Goal: Task Accomplishment & Management: Use online tool/utility

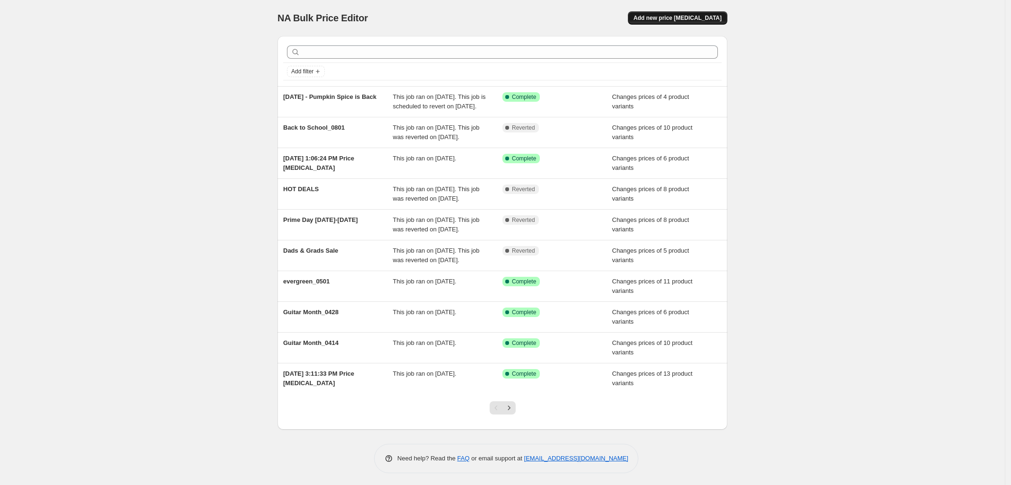
click at [699, 18] on span "Add new price [MEDICAL_DATA]" at bounding box center [677, 18] width 88 height 8
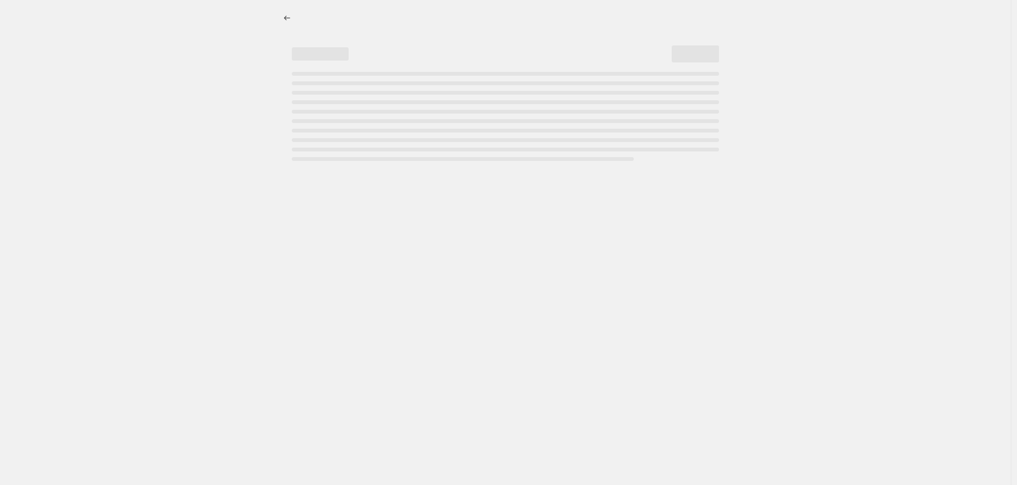
select select "percentage"
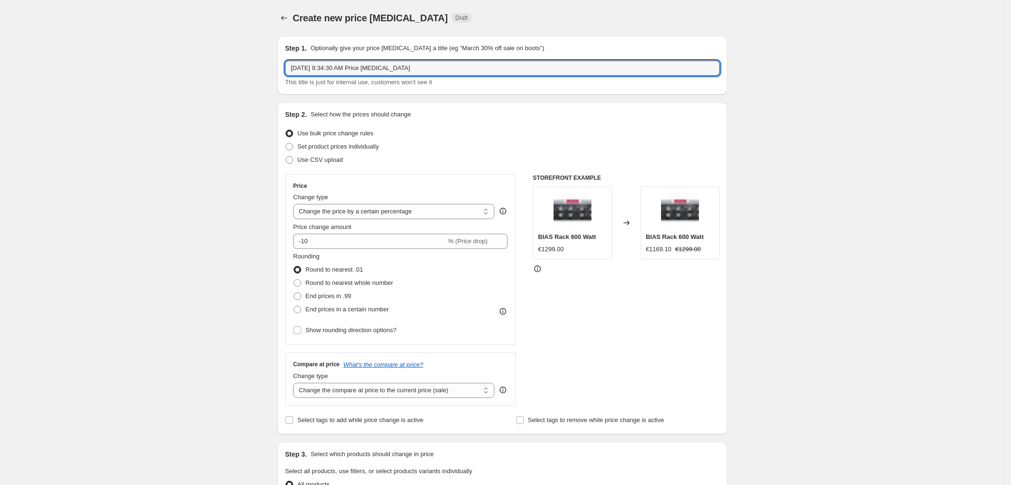
drag, startPoint x: 423, startPoint y: 71, endPoint x: -76, endPoint y: 99, distance: 499.3
click at [0, 99] on html "Home Settings Plans Skip to content Create new price change job. This page is r…" at bounding box center [505, 242] width 1011 height 485
type input "Competitive Price Update - 09082025"
click at [846, 150] on div "Create new price change job. This page is ready Create new price change job Dra…" at bounding box center [502, 473] width 1005 height 946
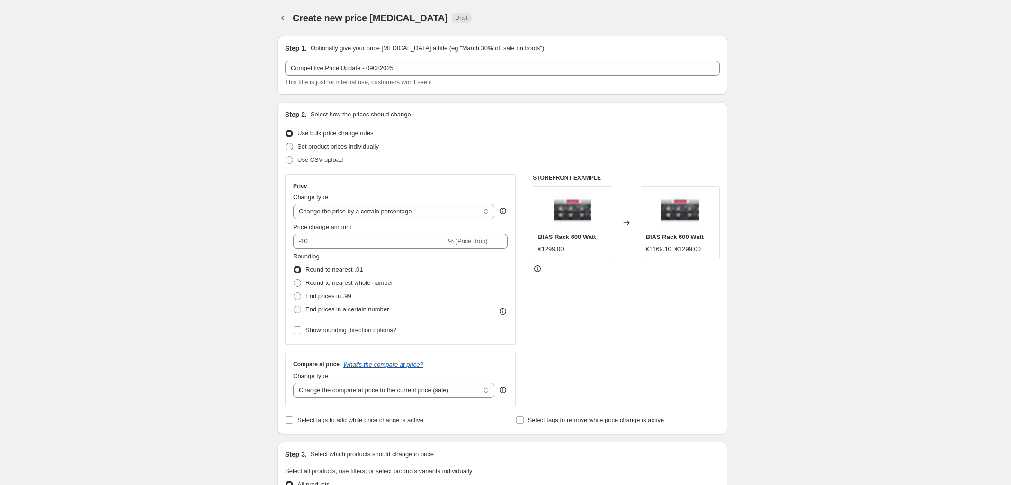
click at [289, 146] on span at bounding box center [289, 147] width 8 height 8
click at [286, 143] on input "Set product prices individually" at bounding box center [285, 143] width 0 height 0
radio input "true"
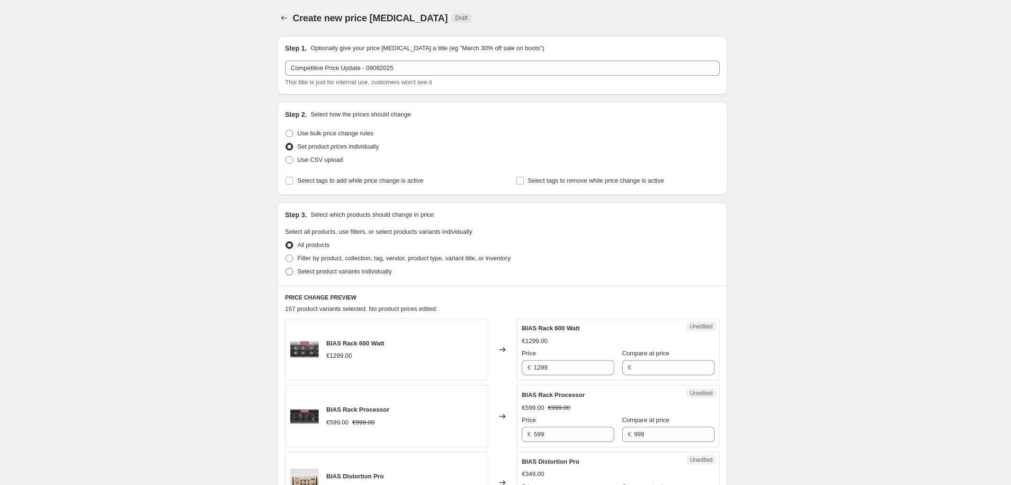
click at [289, 275] on span at bounding box center [289, 272] width 9 height 9
click at [286, 268] on input "Select product variants individually" at bounding box center [285, 268] width 0 height 0
radio input "true"
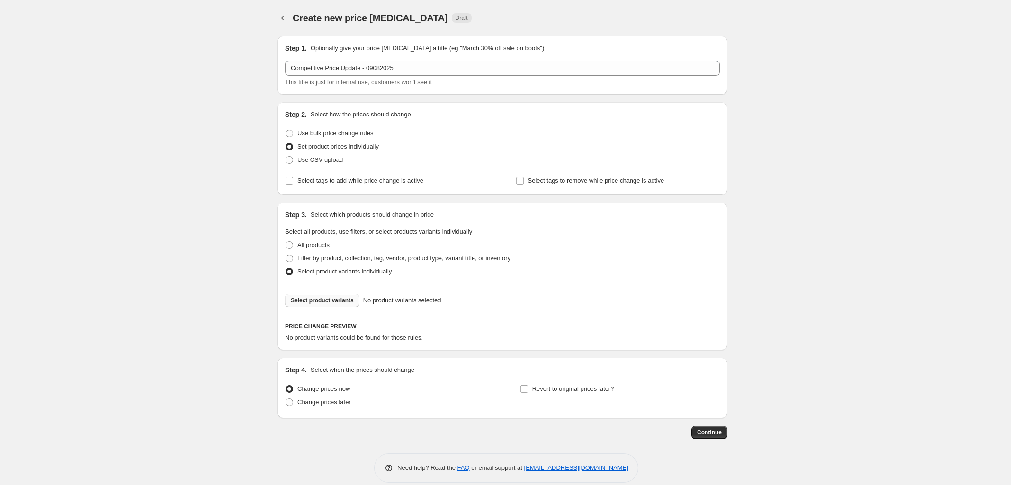
click at [339, 303] on span "Select product variants" at bounding box center [322, 301] width 63 height 8
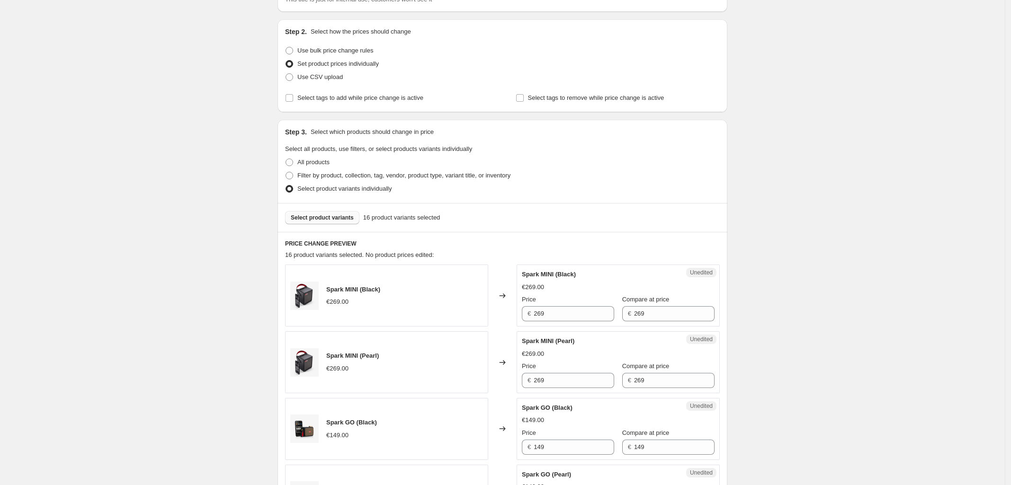
scroll to position [118, 0]
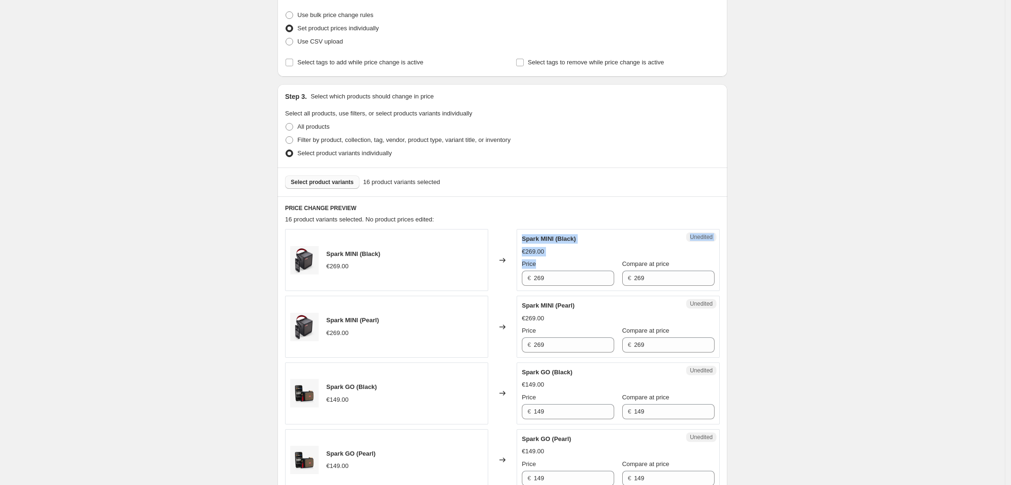
drag, startPoint x: 550, startPoint y: 289, endPoint x: 479, endPoint y: 285, distance: 71.1
click at [479, 285] on div "Spark MINI (Black) €269.00 Changed to Unedited Spark MINI (Black) €269.00 Price…" at bounding box center [502, 260] width 435 height 62
click at [562, 277] on input "269" at bounding box center [574, 278] width 80 height 15
drag, startPoint x: 548, startPoint y: 278, endPoint x: 493, endPoint y: 278, distance: 55.4
click at [493, 278] on div "Spark MINI (Black) €269.00 Changed to Unedited Spark MINI (Black) €269.00 Price…" at bounding box center [502, 260] width 435 height 62
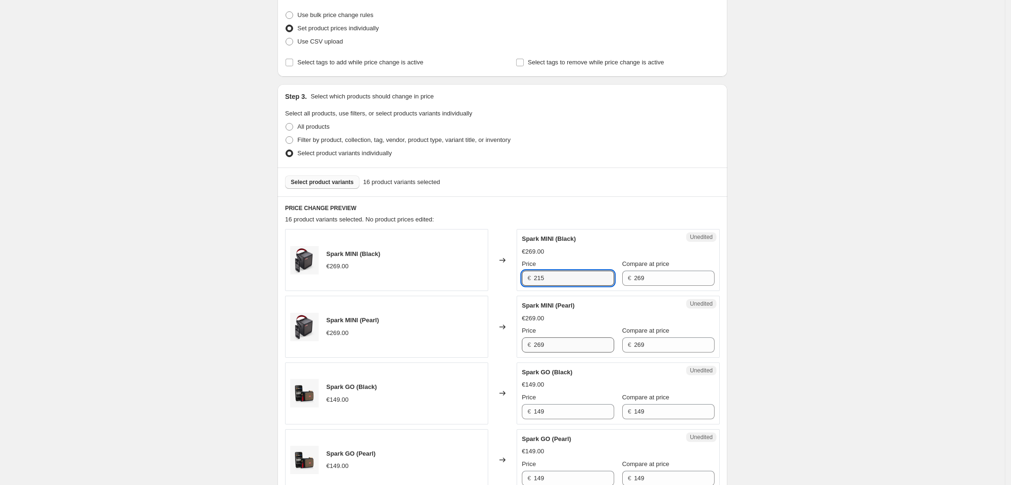
type input "215"
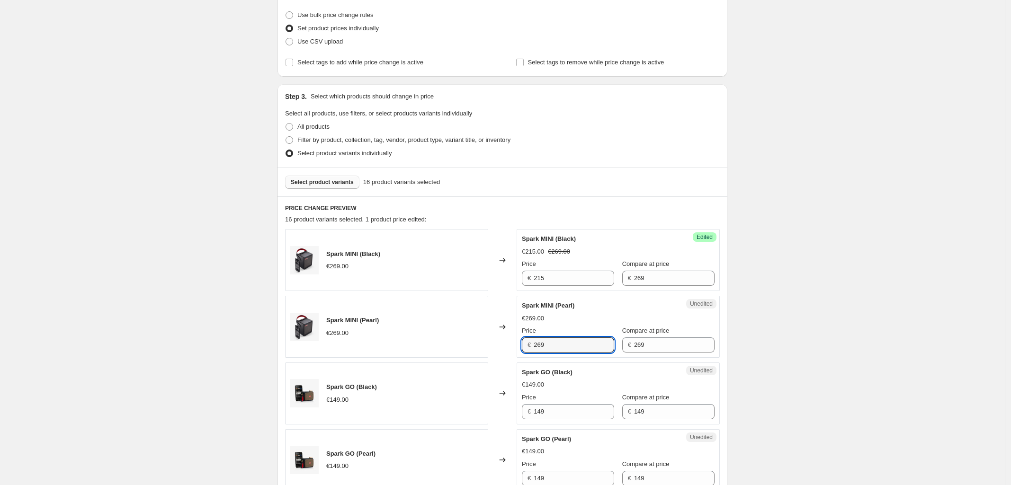
drag, startPoint x: 539, startPoint y: 340, endPoint x: 448, endPoint y: 340, distance: 90.9
click at [469, 339] on div "Spark MINI (Pearl) €269.00 Changed to Unedited Spark MINI (Pearl) €269.00 Price…" at bounding box center [502, 327] width 435 height 62
type input "203"
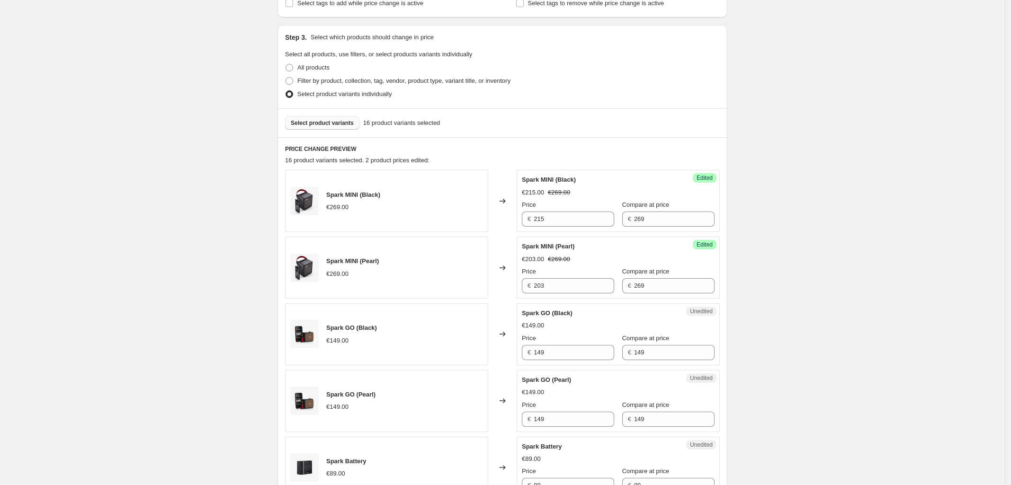
scroll to position [237, 0]
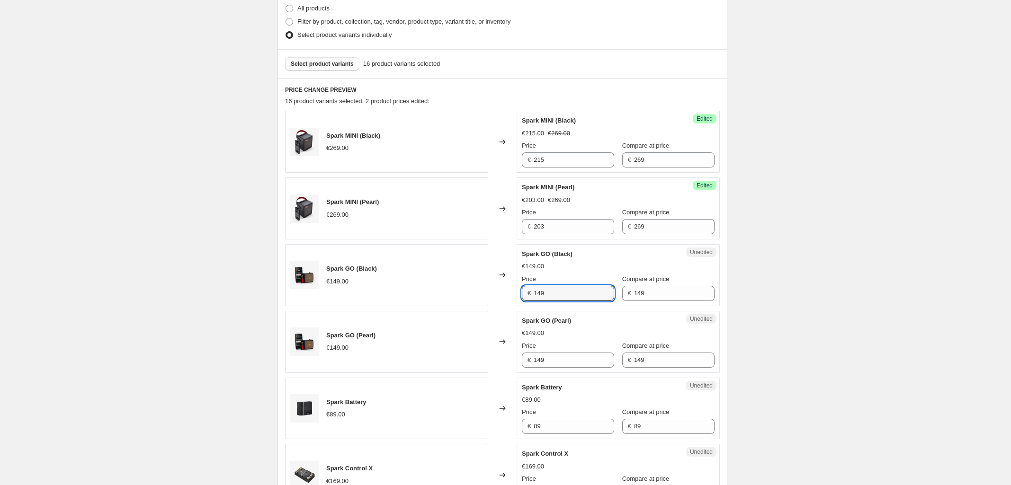
drag, startPoint x: 571, startPoint y: 291, endPoint x: 477, endPoint y: 289, distance: 93.3
click at [479, 291] on div "Spark GO (Black) €149.00 Changed to Unedited Spark GO (Black) €149.00 Price € 1…" at bounding box center [502, 275] width 435 height 62
type input "118"
drag, startPoint x: 556, startPoint y: 363, endPoint x: 507, endPoint y: 362, distance: 49.2
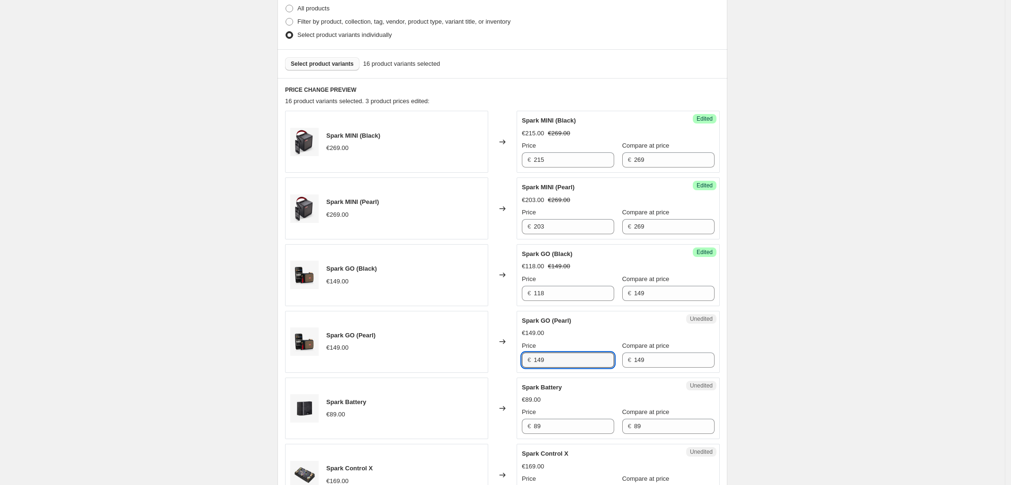
click at [507, 362] on div "Spark GO (Pearl) €149.00 Changed to Unedited Spark GO (Pearl) €149.00 Price € 1…" at bounding box center [502, 342] width 435 height 62
type input "113"
drag, startPoint x: 560, startPoint y: 431, endPoint x: 486, endPoint y: 431, distance: 73.9
click at [486, 431] on div "Spark Battery €89.00 Changed to Unedited Spark Battery €89.00 Price € 89 Compar…" at bounding box center [502, 409] width 435 height 62
type input "70"
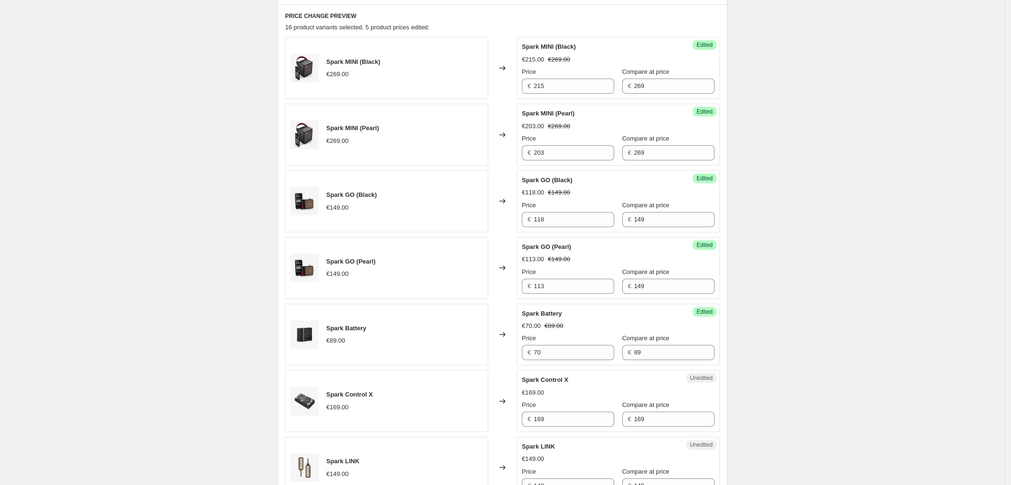
scroll to position [414, 0]
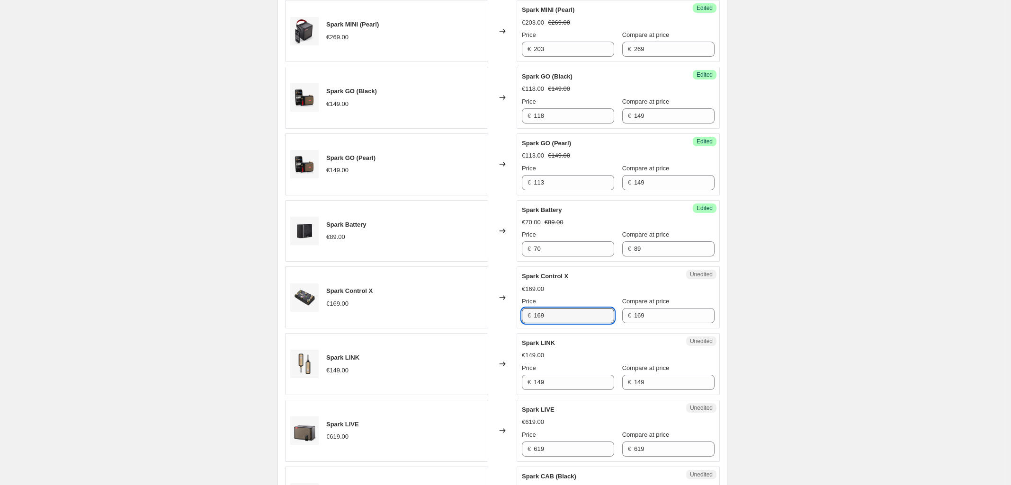
drag, startPoint x: 375, startPoint y: 317, endPoint x: 347, endPoint y: 317, distance: 27.9
click at [347, 317] on div "Spark Control X €169.00 Changed to Unedited Spark Control X €169.00 Price € 169…" at bounding box center [502, 298] width 435 height 62
type input "154"
drag, startPoint x: 553, startPoint y: 383, endPoint x: 339, endPoint y: 383, distance: 214.5
click at [408, 383] on div "Spark LINK €149.00 Changed to Unedited Spark LINK €149.00 Price € 149 Compare a…" at bounding box center [502, 364] width 435 height 62
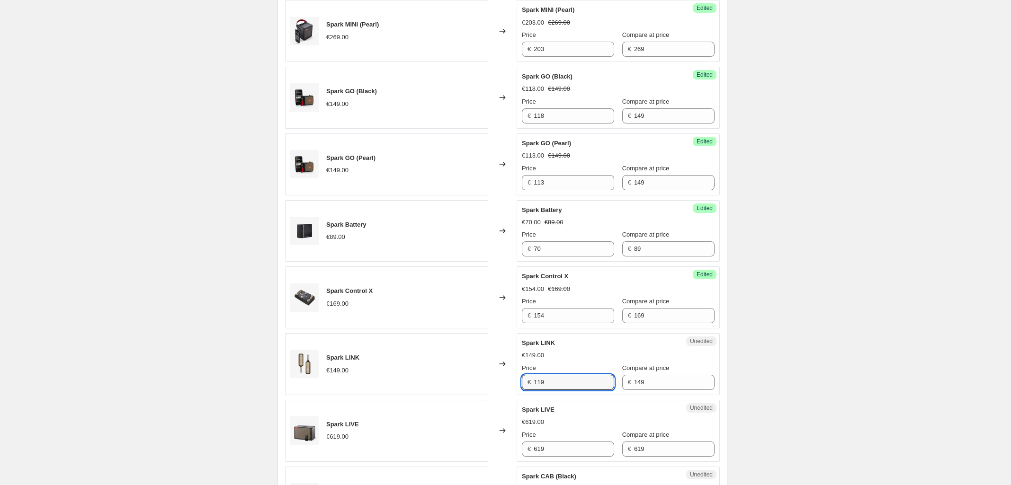
type input "119"
click at [907, 373] on div "Create new price change job. This page is ready Create new price change job Dra…" at bounding box center [502, 378] width 1005 height 1585
drag, startPoint x: 566, startPoint y: 454, endPoint x: 436, endPoint y: 450, distance: 130.2
click at [448, 462] on div "Spark LIVE €619.00 Changed to Unedited Spark LIVE €619.00 Price € 619 Compare a…" at bounding box center [502, 431] width 435 height 62
type input "6"
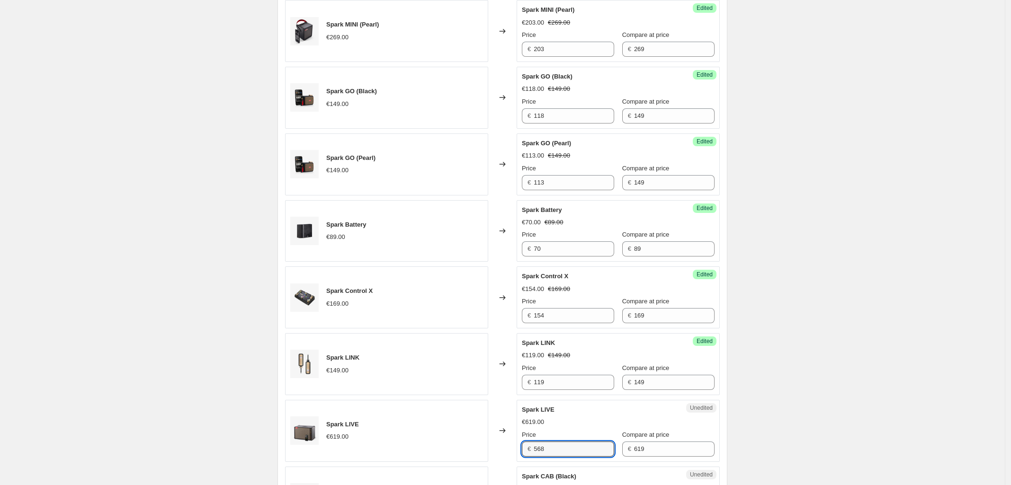
type input "568"
click at [786, 393] on div "Create new price change job. This page is ready Create new price change job Dra…" at bounding box center [502, 378] width 1005 height 1585
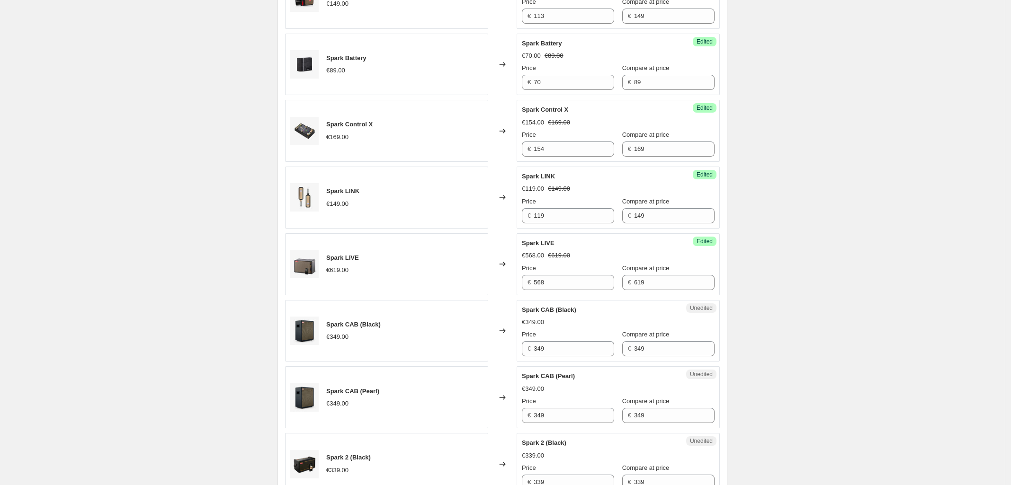
scroll to position [592, 0]
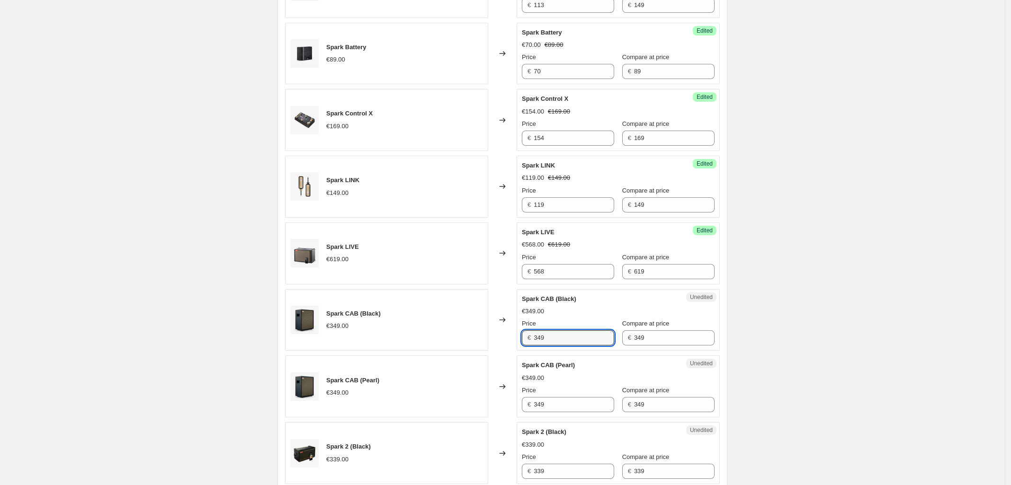
drag, startPoint x: 561, startPoint y: 340, endPoint x: 306, endPoint y: 334, distance: 254.8
click at [305, 338] on div "Spark CAB (Black) €349.00 Changed to Unedited Spark CAB (Black) €349.00 Price €…" at bounding box center [502, 320] width 435 height 62
type input "279"
drag, startPoint x: 515, startPoint y: 405, endPoint x: 430, endPoint y: 405, distance: 84.7
click at [444, 405] on div "Spark CAB (Pearl) €349.00 Changed to Unedited Spark CAB (Pearl) €349.00 Price €…" at bounding box center [502, 387] width 435 height 62
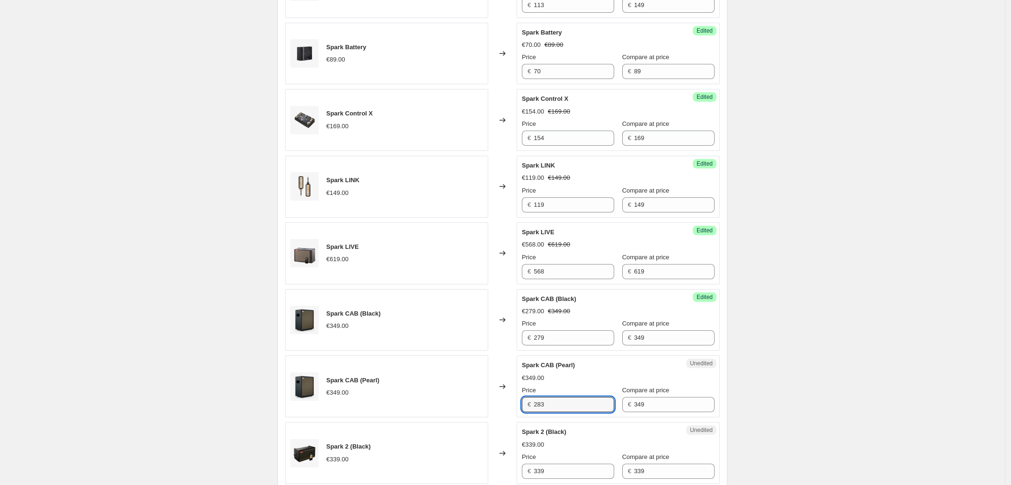
type input "283"
click at [835, 330] on div "Create new price change job. This page is ready Create new price change job Dra…" at bounding box center [502, 200] width 1005 height 1585
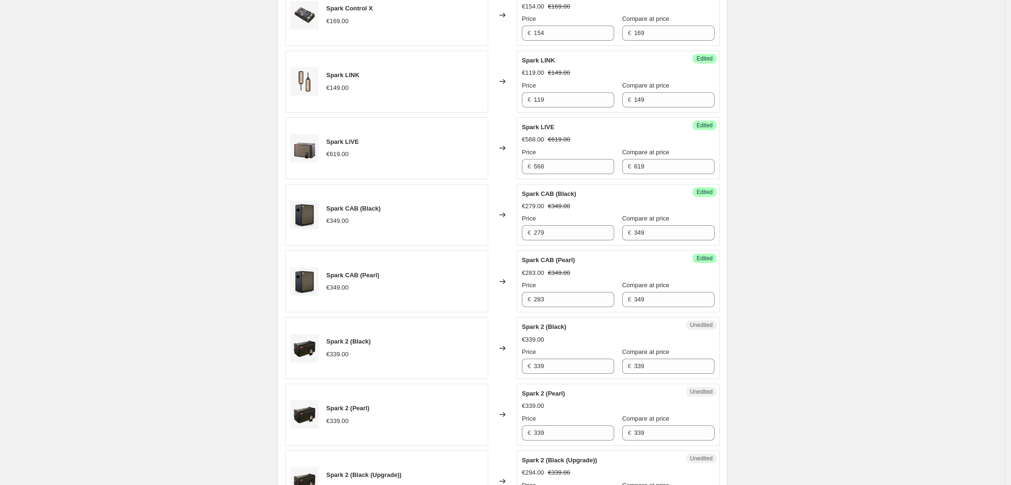
scroll to position [710, 0]
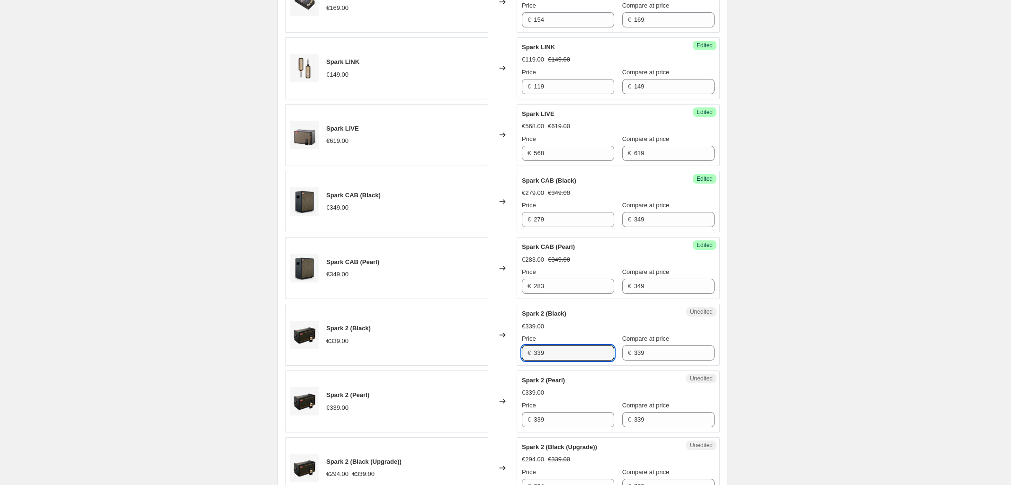
drag, startPoint x: 566, startPoint y: 350, endPoint x: 321, endPoint y: 365, distance: 245.7
click at [330, 365] on div "Spark 2 (Black) €339.00 Changed to Unedited Spark 2 (Black) €339.00 Price € 339…" at bounding box center [502, 335] width 435 height 62
type input "319"
drag, startPoint x: 555, startPoint y: 421, endPoint x: 358, endPoint y: 420, distance: 197.0
click at [358, 420] on div "Spark 2 (Pearl) €339.00 Changed to Unedited Spark 2 (Pearl) €339.00 Price € 339…" at bounding box center [502, 402] width 435 height 62
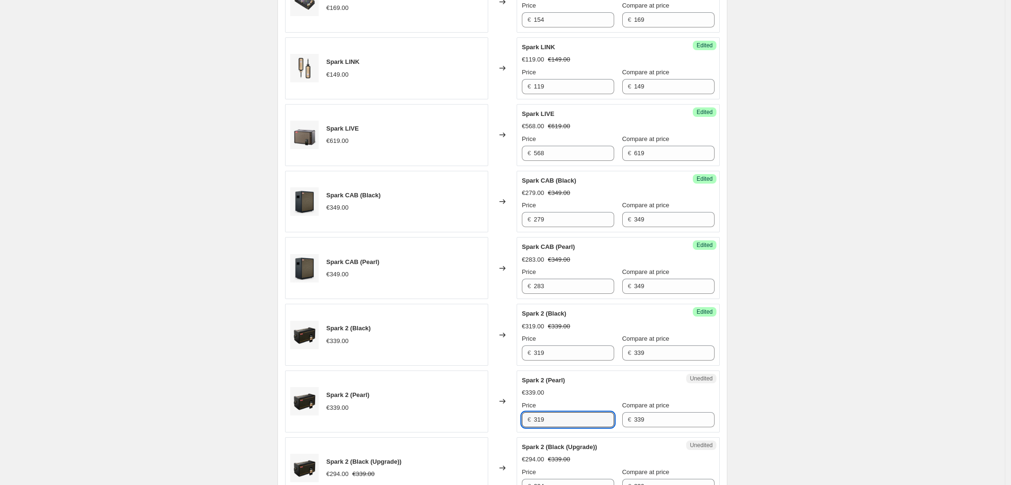
type input "319"
click at [901, 272] on div "Create new price change job. This page is ready Create new price change job Dra…" at bounding box center [502, 82] width 1005 height 1585
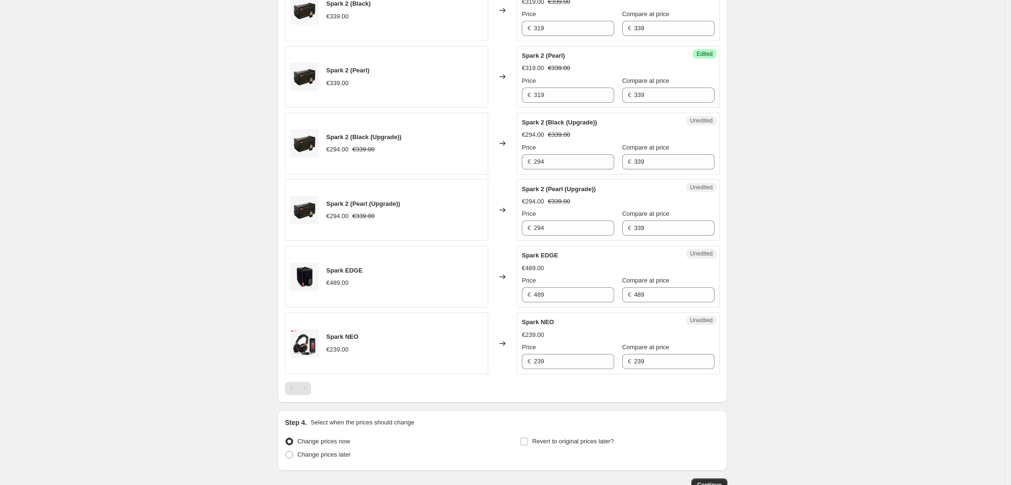
scroll to position [1006, 0]
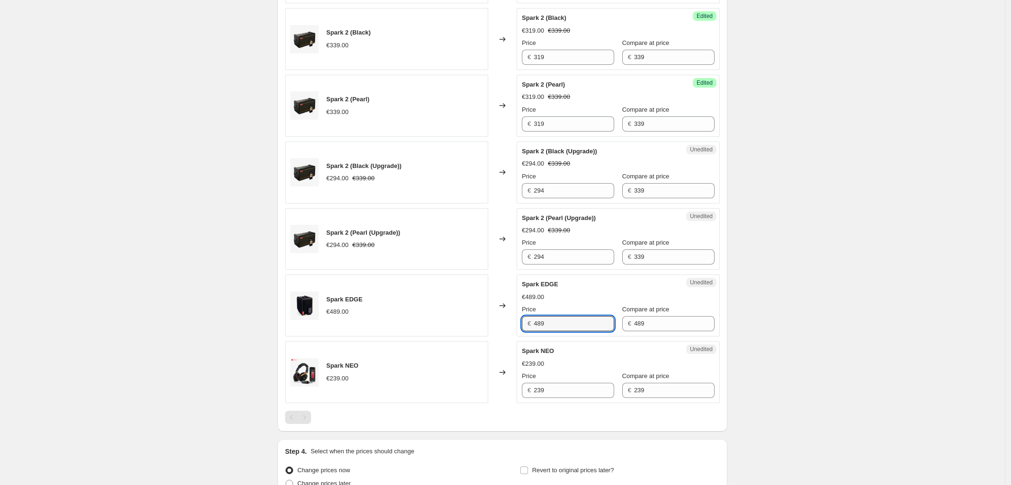
drag, startPoint x: 450, startPoint y: 331, endPoint x: 397, endPoint y: 331, distance: 53.5
click at [398, 331] on div "Spark EDGE €489.00 Changed to Unedited Spark EDGE €489.00 Price € 489 Compare a…" at bounding box center [502, 306] width 435 height 62
type input "460"
drag, startPoint x: 567, startPoint y: 395, endPoint x: 498, endPoint y: 394, distance: 69.1
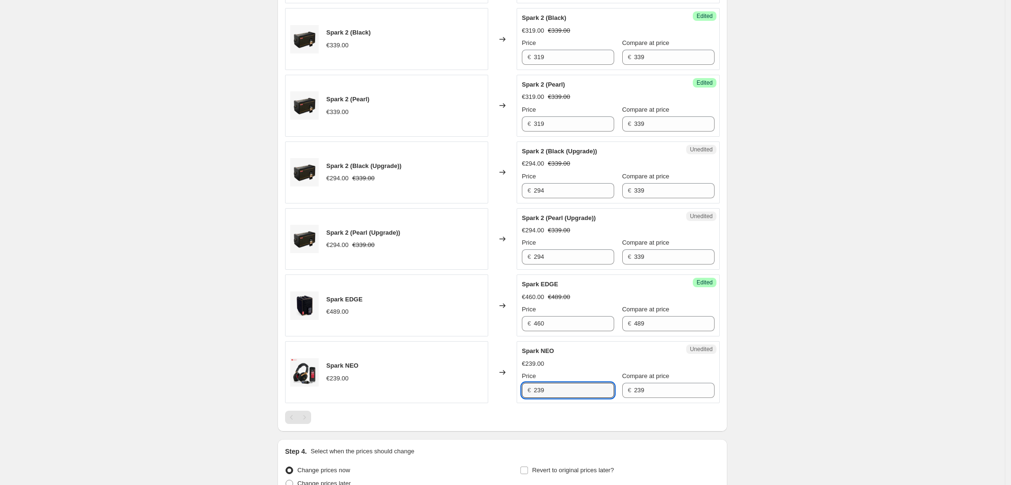
click at [498, 394] on div "Spark NEO €239.00 Changed to Unedited Spark NEO €239.00 Price € 239 Compare at …" at bounding box center [502, 372] width 435 height 62
type input "209"
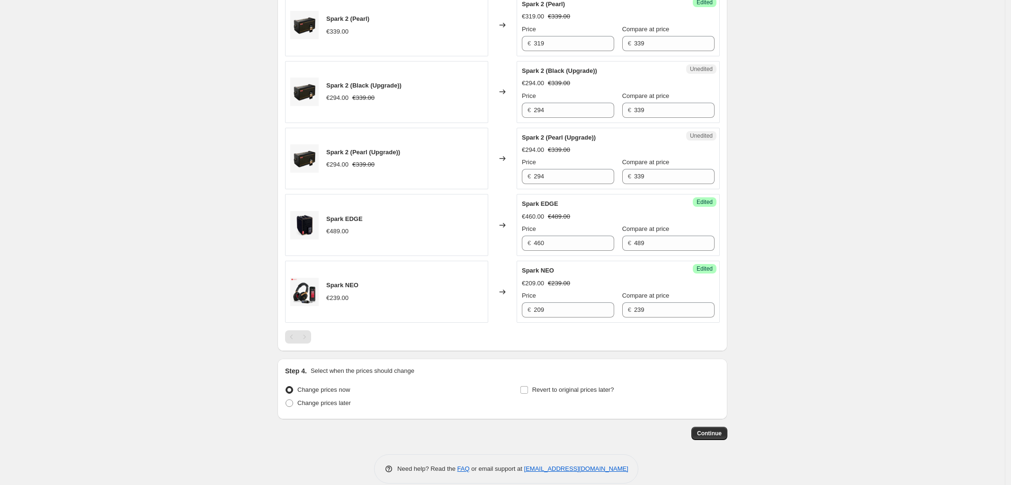
scroll to position [1103, 0]
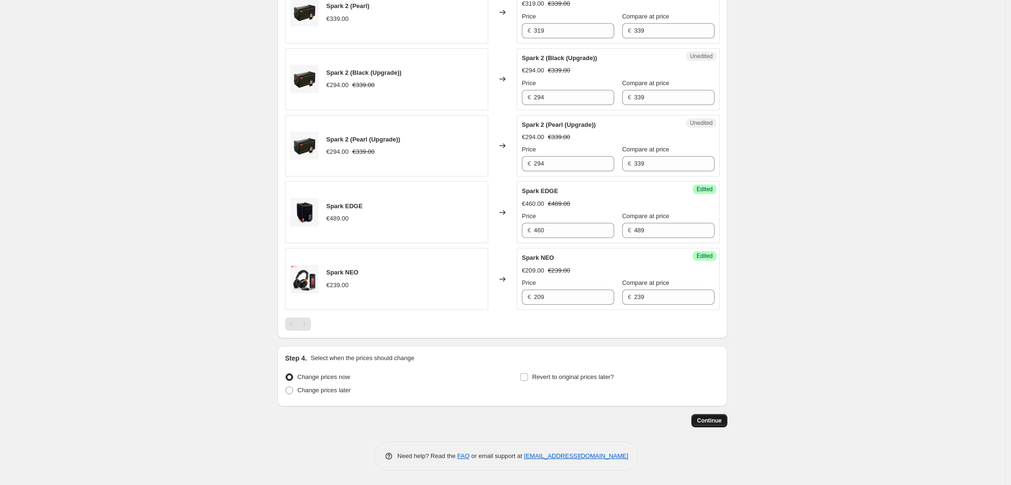
click at [714, 419] on span "Continue" at bounding box center [709, 421] width 25 height 8
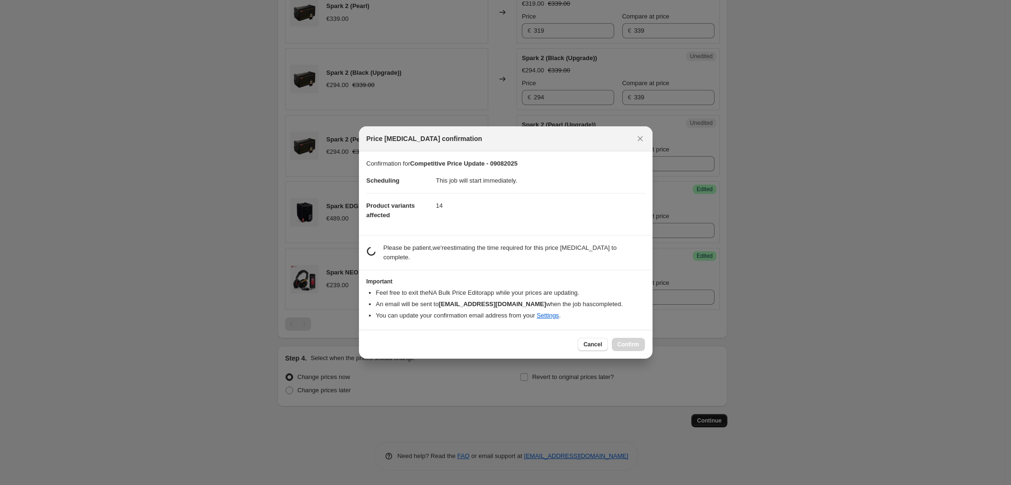
scroll to position [0, 0]
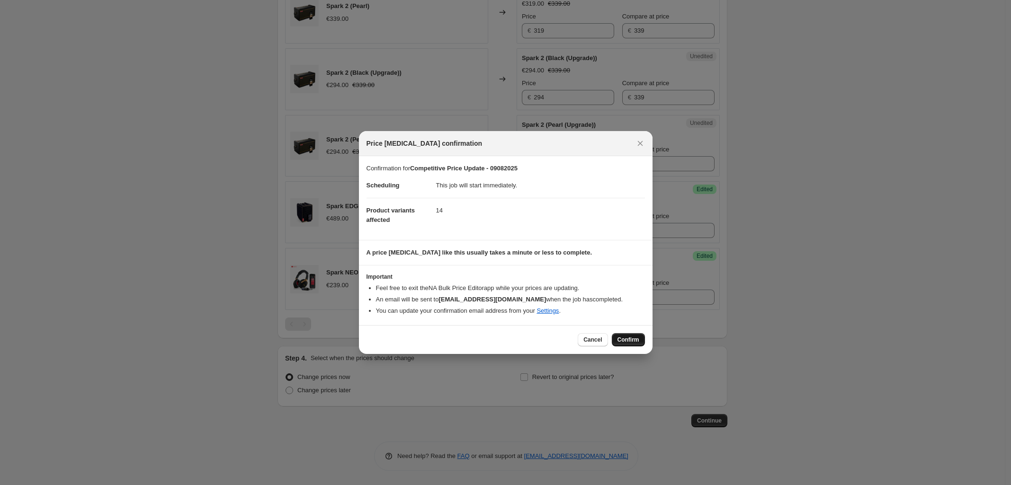
click at [620, 338] on span "Confirm" at bounding box center [628, 340] width 22 height 8
